Goal: Task Accomplishment & Management: Use online tool/utility

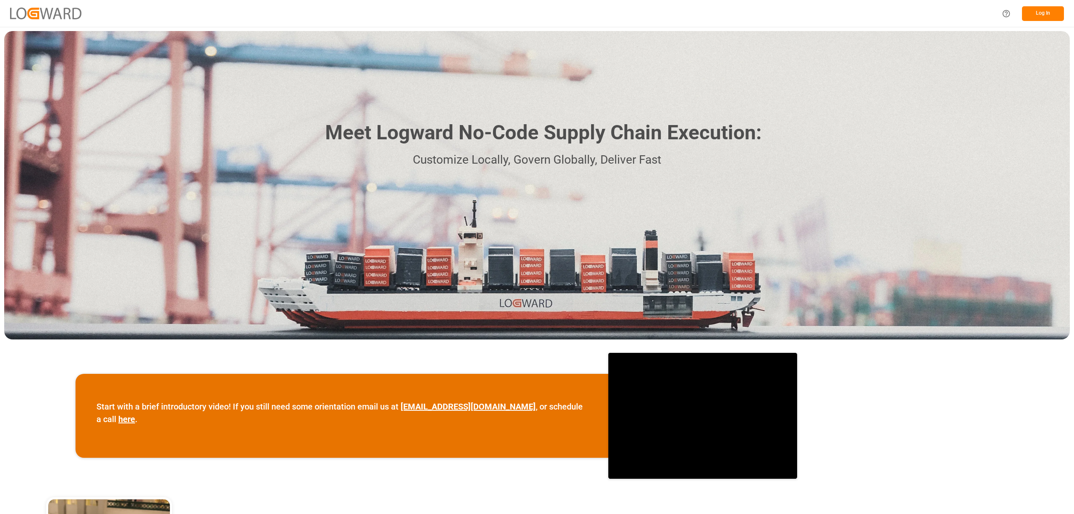
click at [1049, 10] on button "Log In" at bounding box center [1043, 13] width 42 height 15
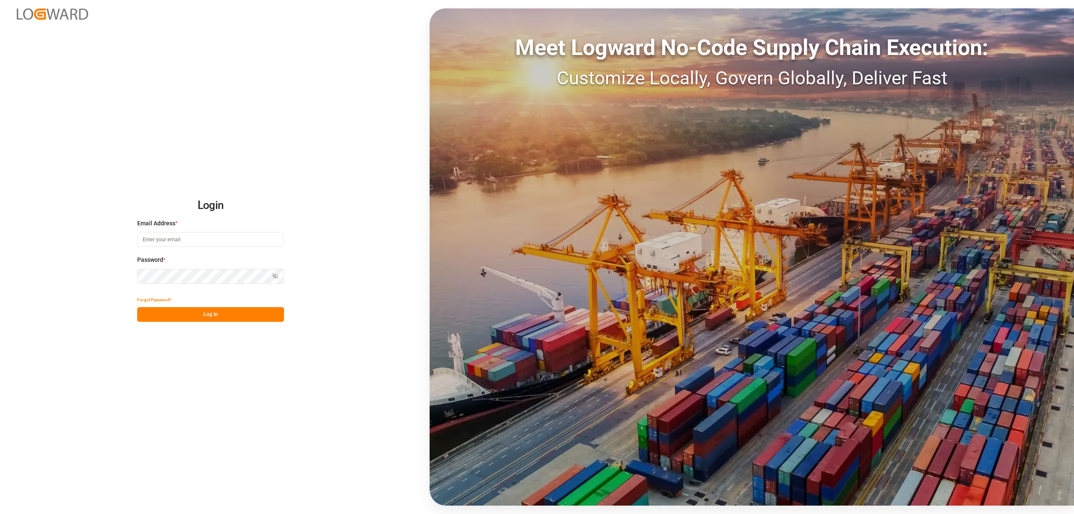
type input "[EMAIL_ADDRESS][PERSON_NAME][DOMAIN_NAME]"
click at [221, 323] on div "Login Email Address * [EMAIL_ADDRESS][PERSON_NAME][DOMAIN_NAME] Password * Show…" at bounding box center [537, 257] width 1074 height 514
click at [224, 319] on button "Log In" at bounding box center [210, 314] width 147 height 15
